Goal: Find specific page/section: Find specific page/section

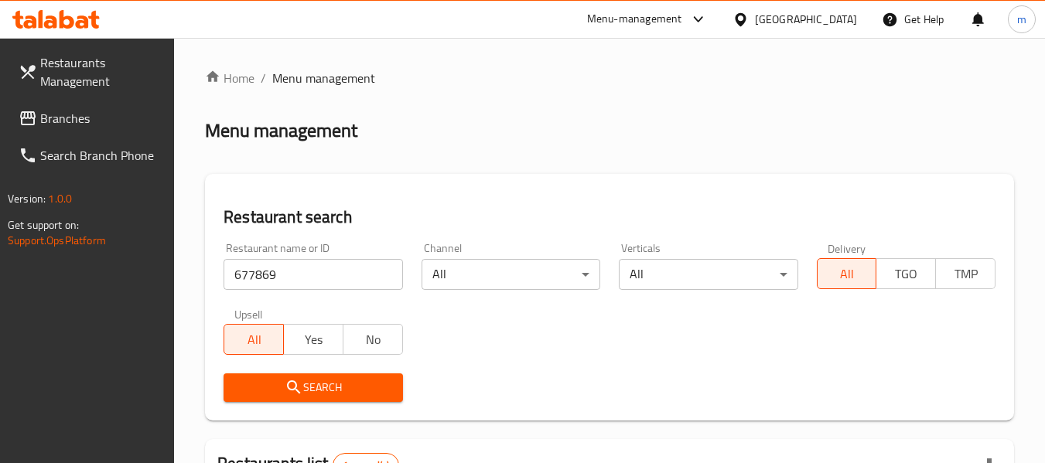
scroll to position [213, 0]
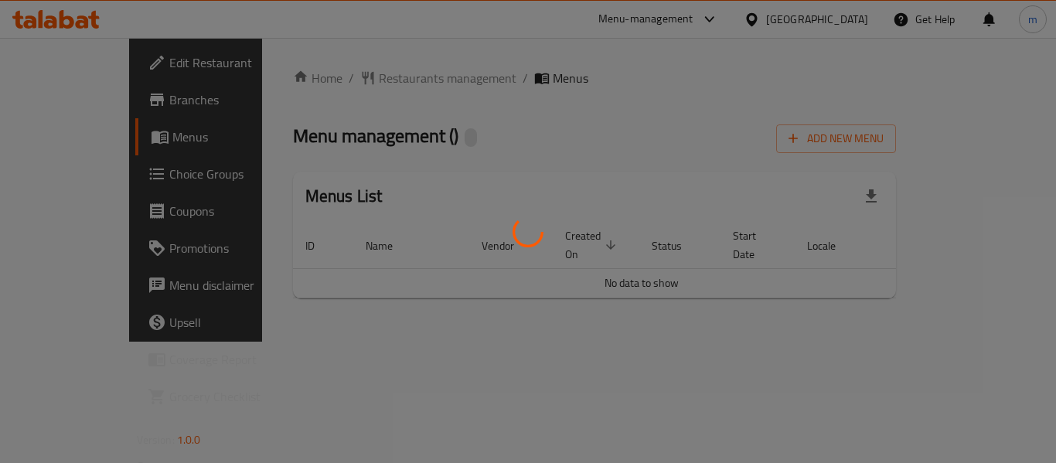
click at [349, 79] on div at bounding box center [528, 231] width 1056 height 463
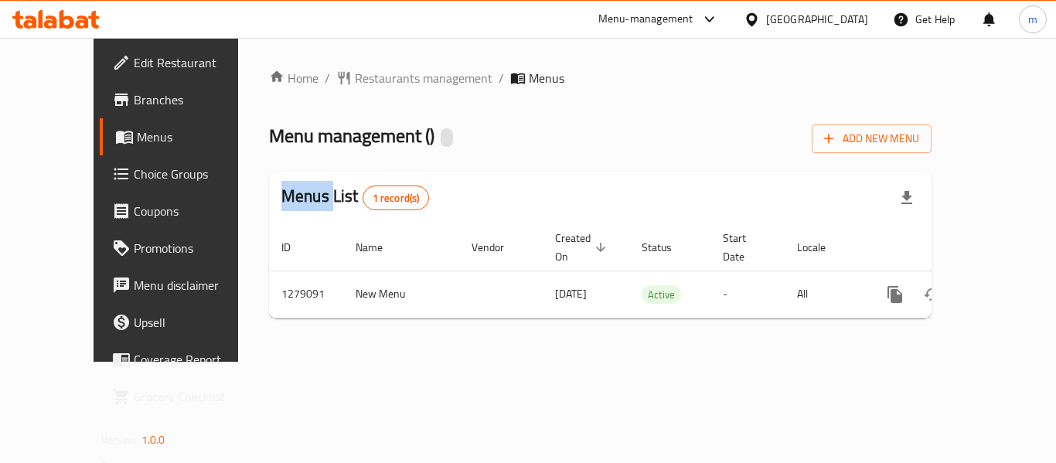
click at [355, 79] on span "Restaurants management" at bounding box center [424, 78] width 138 height 19
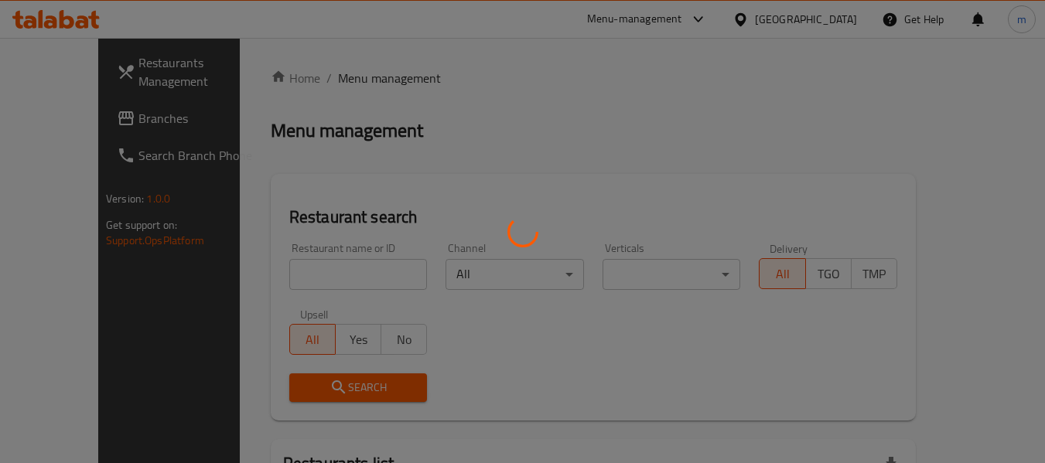
click at [305, 281] on div at bounding box center [522, 231] width 1045 height 463
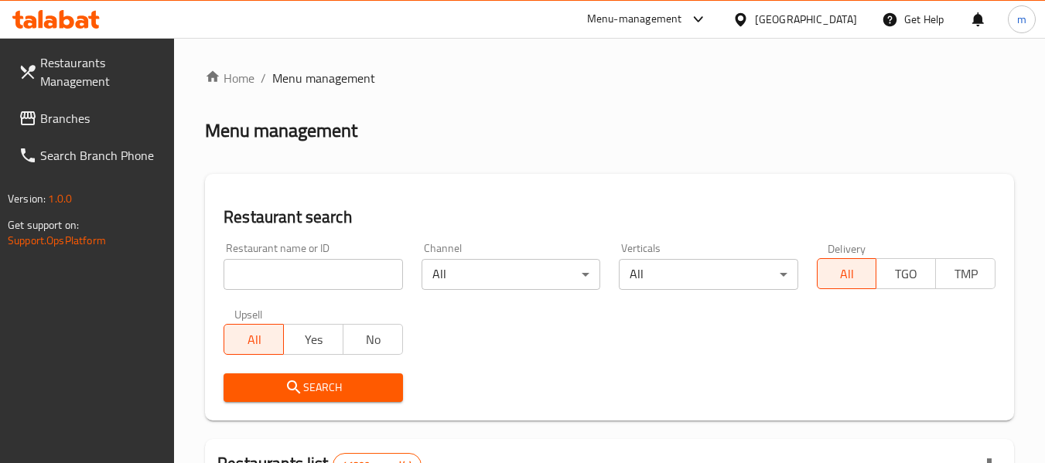
click at [298, 281] on input "search" at bounding box center [312, 274] width 179 height 31
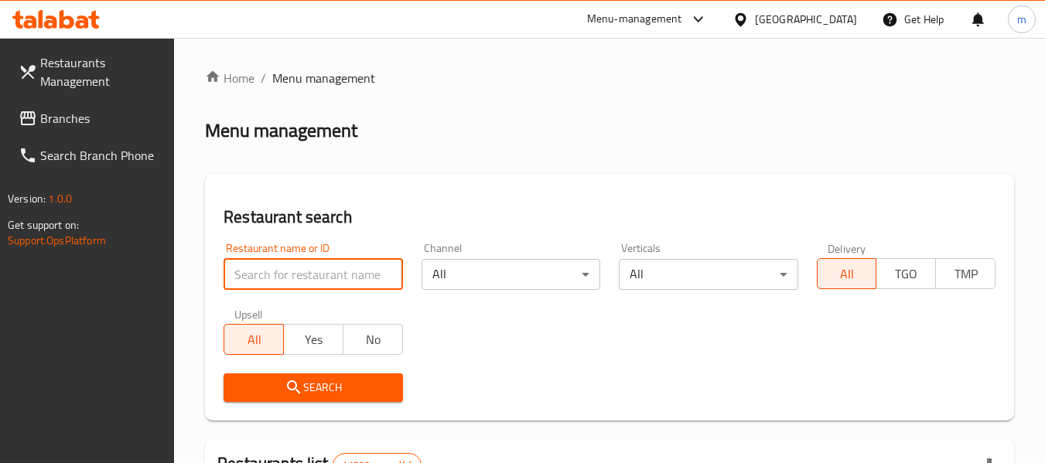
click at [298, 281] on input "search" at bounding box center [312, 274] width 179 height 31
paste input "693124"
type input "693124"
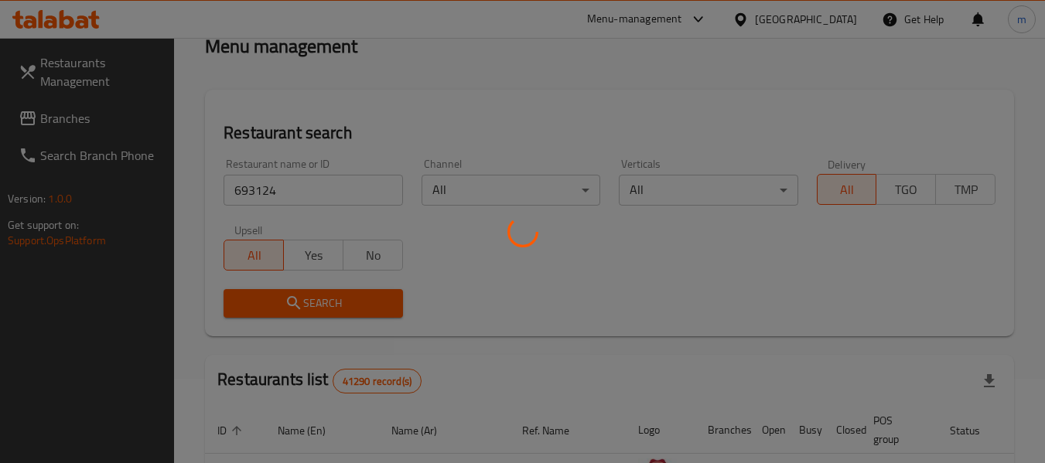
scroll to position [155, 0]
